Goal: Transaction & Acquisition: Book appointment/travel/reservation

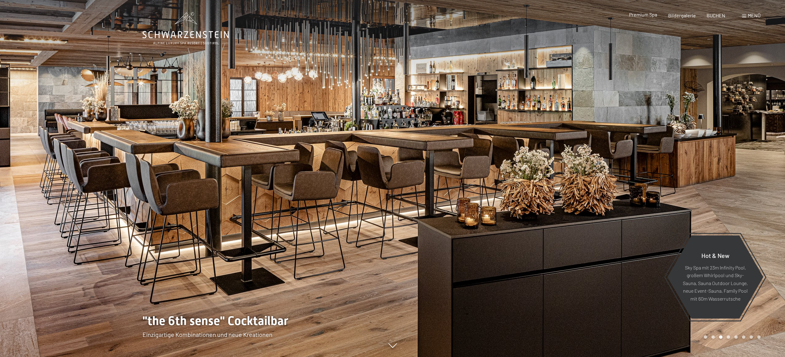
click at [651, 17] on span "Premium Spa" at bounding box center [643, 15] width 28 height 6
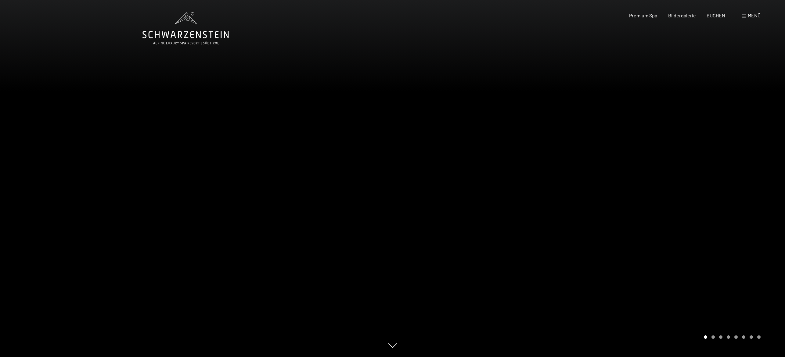
click at [748, 16] on span "Menü" at bounding box center [754, 16] width 13 height 6
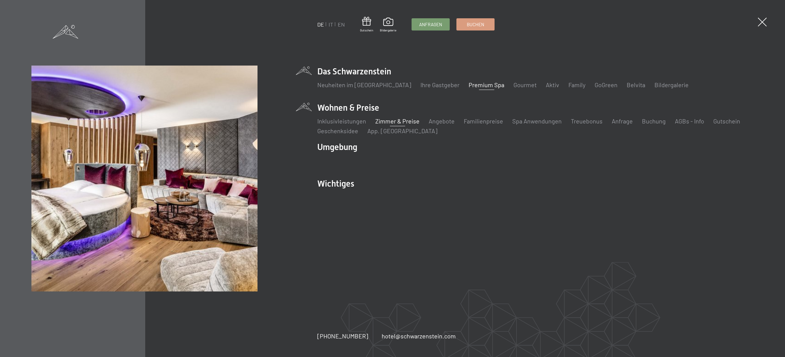
click at [389, 121] on link "Zimmer & Preise" at bounding box center [397, 120] width 44 height 7
click at [397, 122] on link "Zimmer & Preise" at bounding box center [397, 120] width 44 height 7
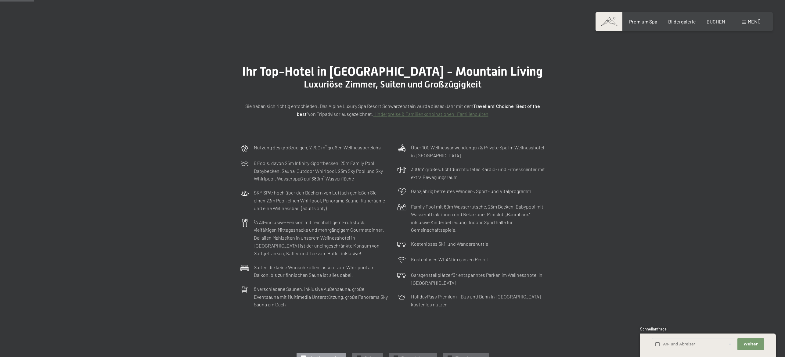
scroll to position [10, 0]
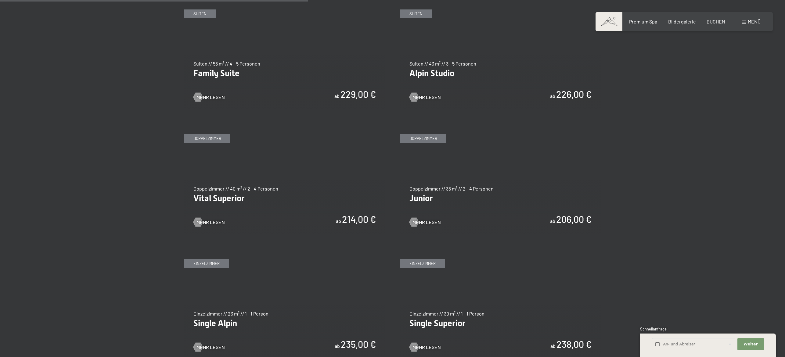
scroll to position [785, 0]
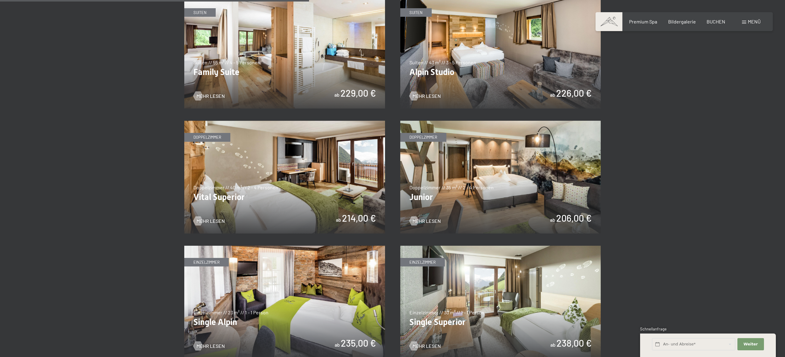
click at [456, 169] on img at bounding box center [500, 177] width 201 height 113
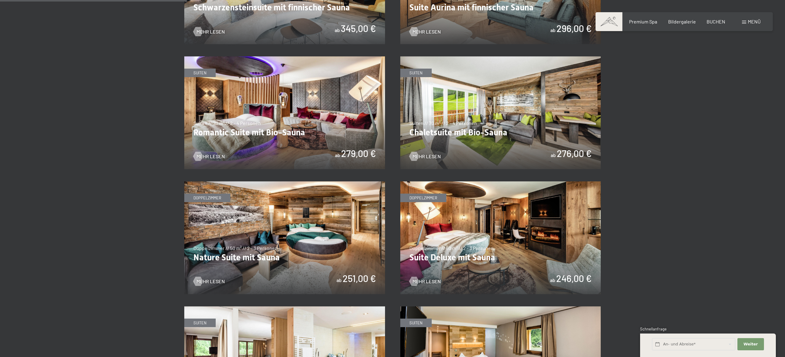
scroll to position [475, 0]
click at [285, 92] on img at bounding box center [284, 112] width 201 height 113
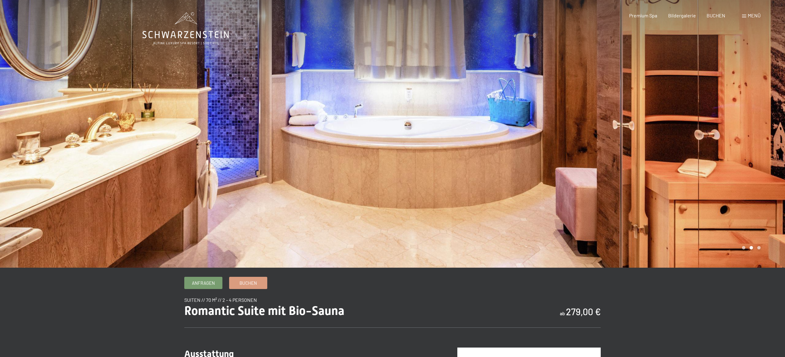
click at [577, 123] on div at bounding box center [589, 134] width 393 height 268
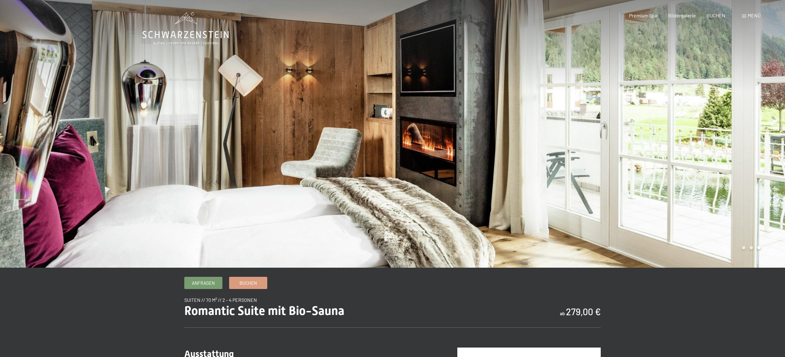
click at [577, 123] on div at bounding box center [589, 134] width 393 height 268
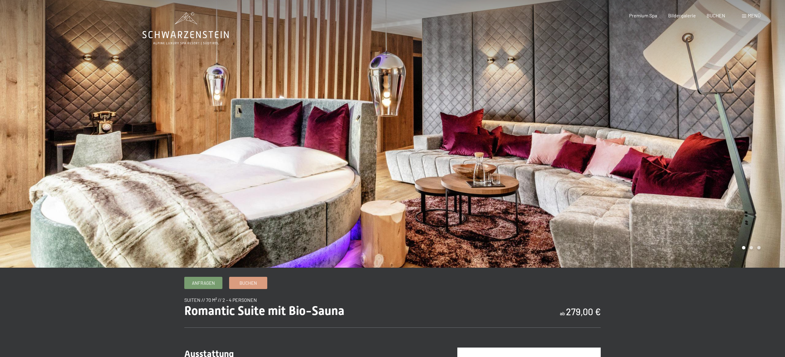
click at [584, 120] on div at bounding box center [589, 134] width 393 height 268
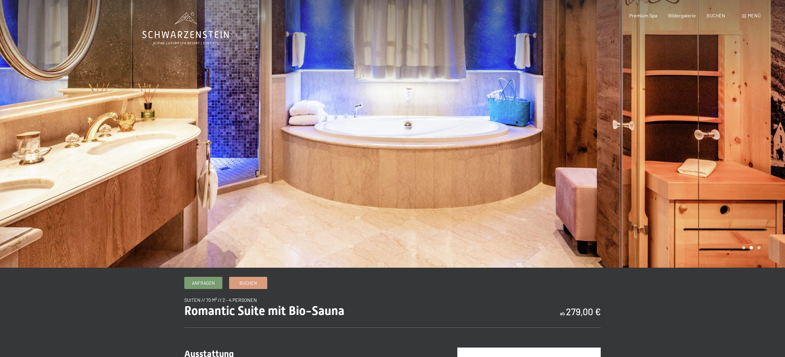
click at [584, 120] on div at bounding box center [589, 134] width 393 height 268
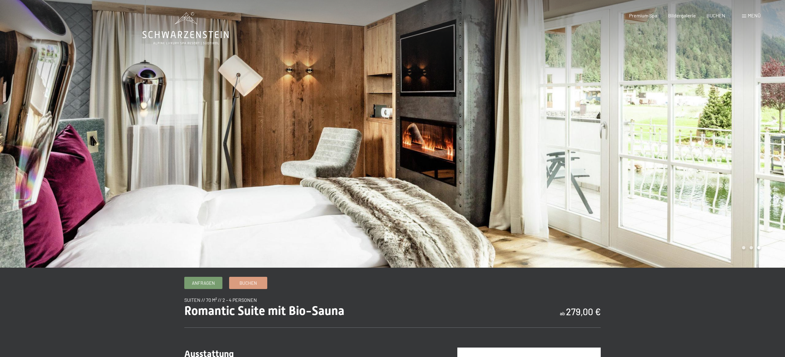
click at [584, 120] on div at bounding box center [589, 134] width 393 height 268
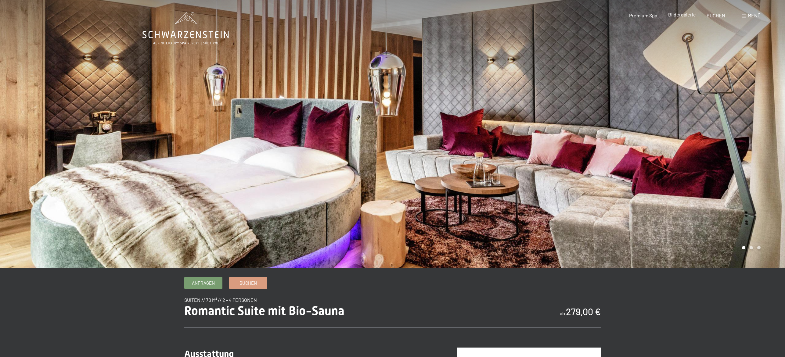
click at [680, 16] on span "Bildergalerie" at bounding box center [682, 15] width 28 height 6
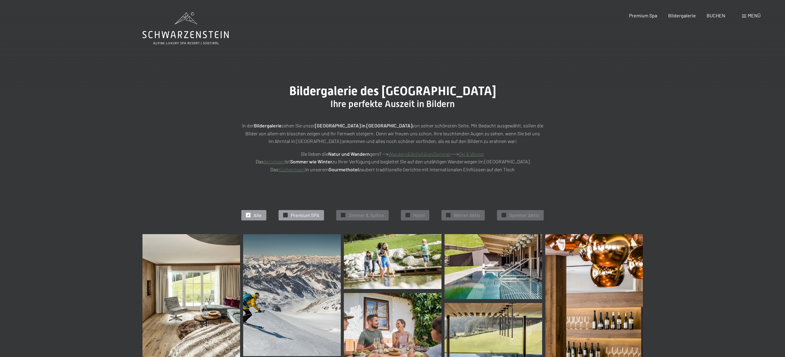
click at [292, 214] on span "Premium SPA" at bounding box center [305, 215] width 29 height 7
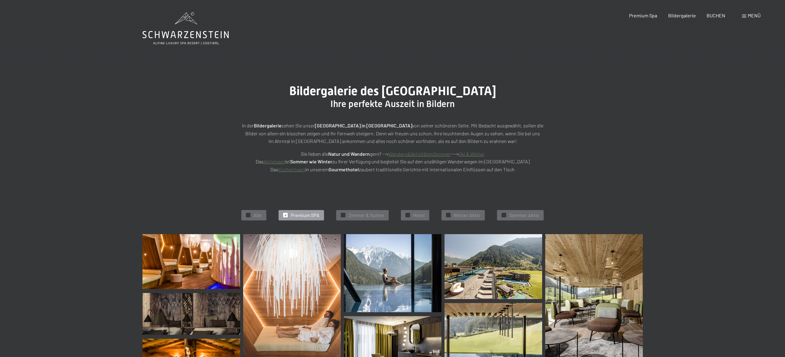
click at [717, 19] on div "Premium Spa Bildergalerie BUCHEN" at bounding box center [672, 15] width 128 height 7
click at [717, 15] on span "BUCHEN" at bounding box center [716, 15] width 19 height 6
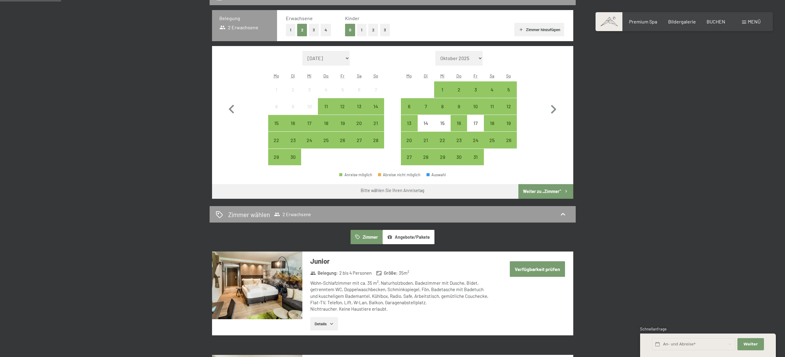
scroll to position [157, 0]
click at [551, 111] on icon "button" at bounding box center [554, 109] width 18 height 18
select select "[DATE]"
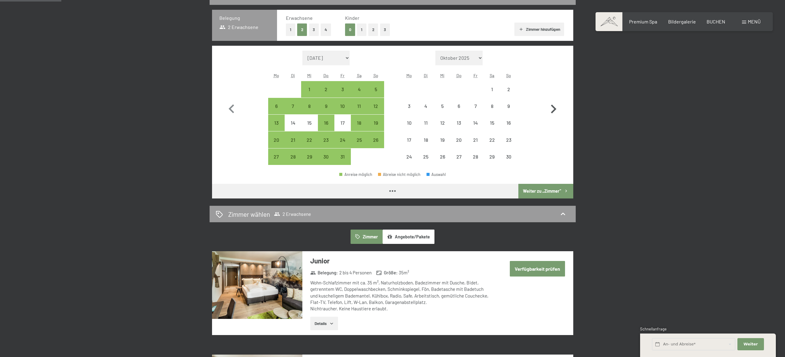
click at [551, 111] on icon "button" at bounding box center [554, 109] width 18 height 18
select select "[DATE]"
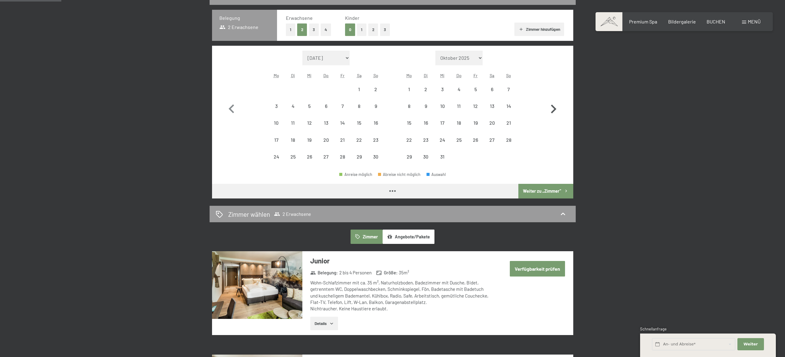
click at [551, 111] on icon "button" at bounding box center [554, 109] width 18 height 18
select select "[DATE]"
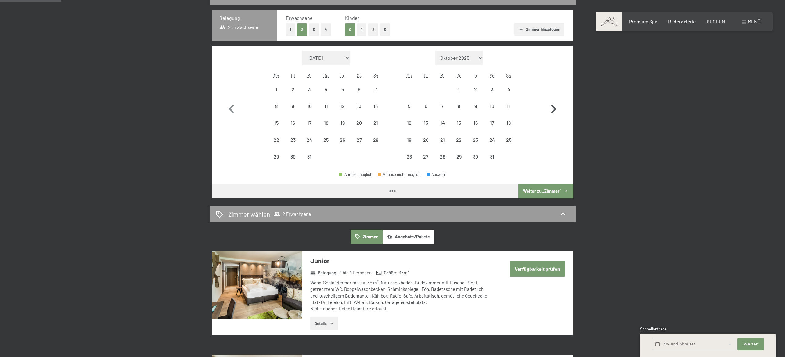
select select "[DATE]"
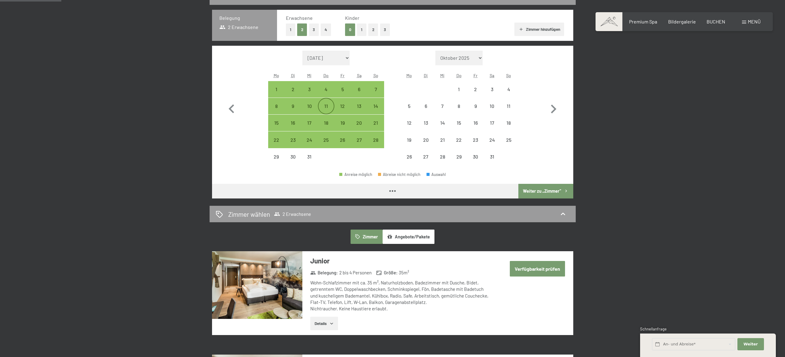
select select "[DATE]"
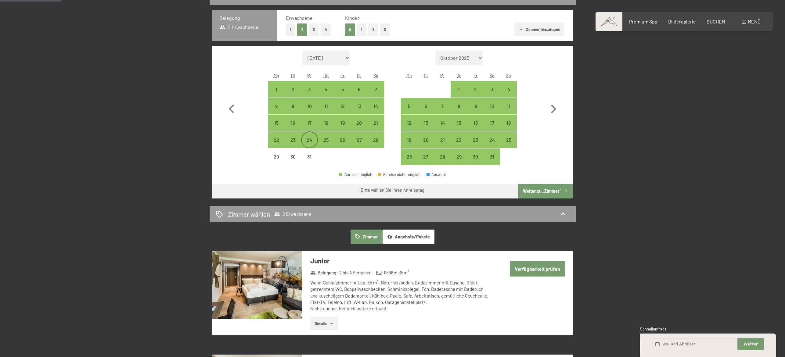
click at [308, 141] on div "24" at bounding box center [309, 145] width 15 height 15
select select "[DATE]"
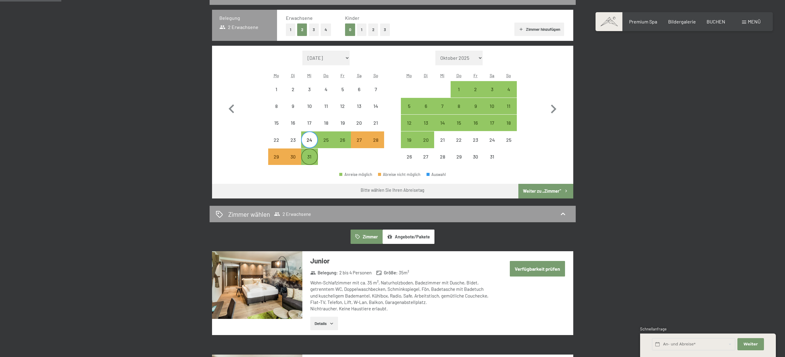
click at [308, 156] on div "31" at bounding box center [309, 161] width 15 height 15
select select "[DATE]"
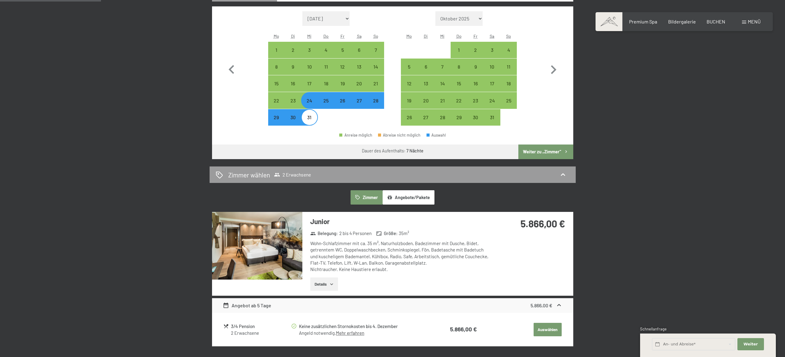
scroll to position [203, 0]
